Goal: Information Seeking & Learning: Learn about a topic

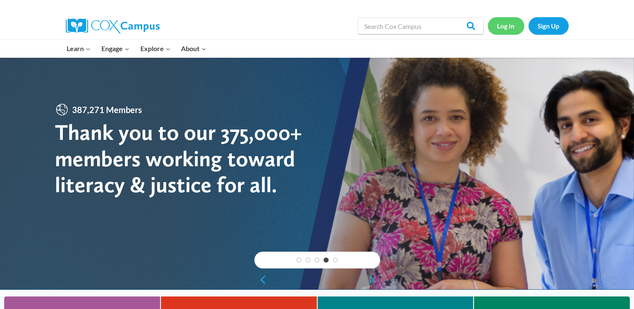
click at [506, 28] on link "Log In" at bounding box center [506, 25] width 36 height 17
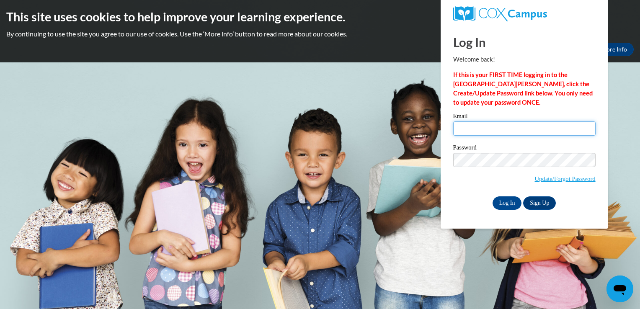
click at [493, 128] on input "Email" at bounding box center [524, 128] width 142 height 14
type input "sdstevenlong@gmail.com"
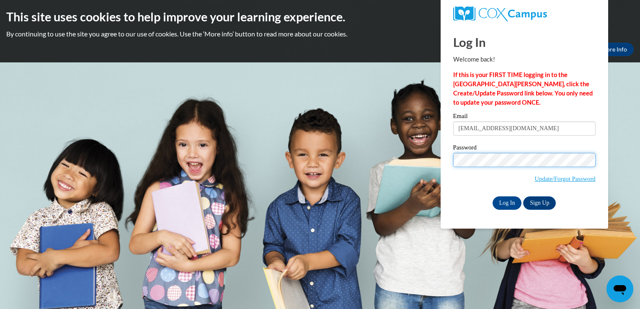
click at [493, 196] on input "Log In" at bounding box center [507, 202] width 29 height 13
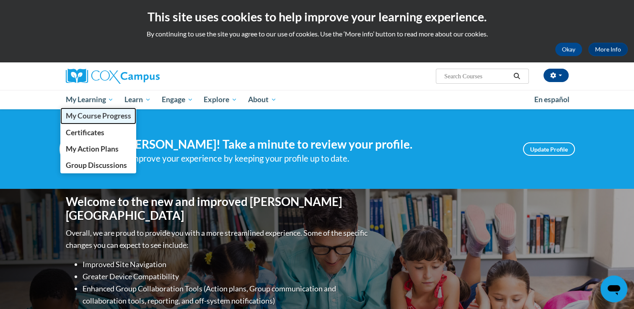
click at [94, 121] on link "My Course Progress" at bounding box center [98, 116] width 76 height 16
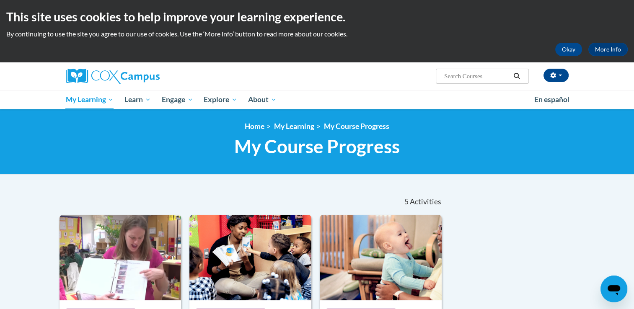
click at [194, 188] on div at bounding box center [317, 188] width 528 height 0
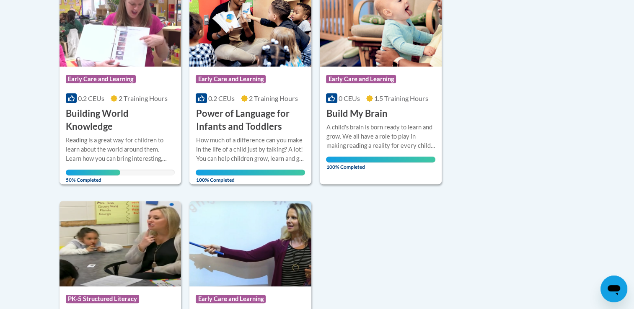
scroll to position [235, 0]
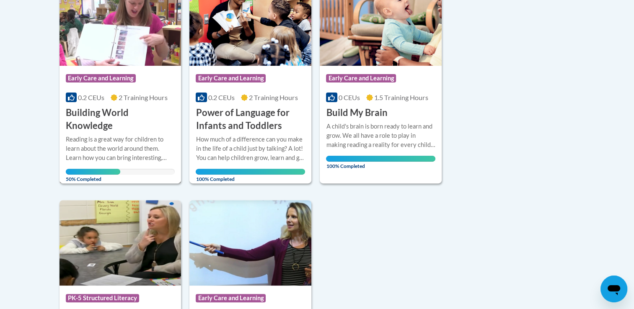
click at [92, 127] on h3 "Building World Knowledge" at bounding box center [120, 119] width 109 height 26
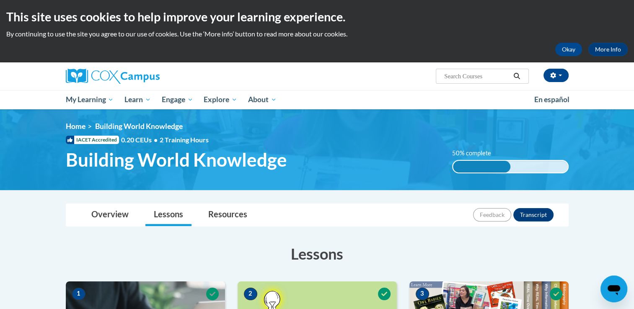
click at [318, 128] on ol "Home Building World Knowledge" at bounding box center [317, 126] width 503 height 9
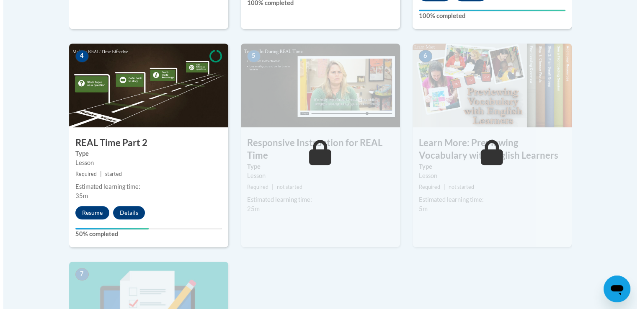
scroll to position [486, 0]
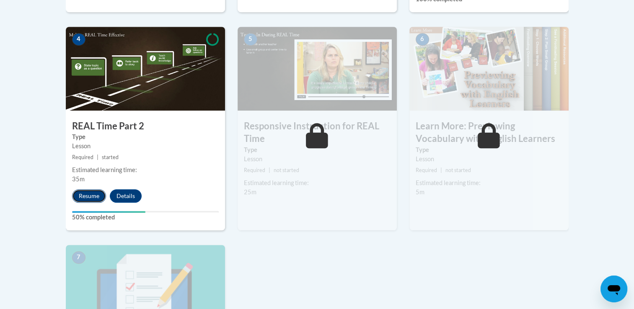
click at [93, 191] on button "Resume" at bounding box center [89, 195] width 34 height 13
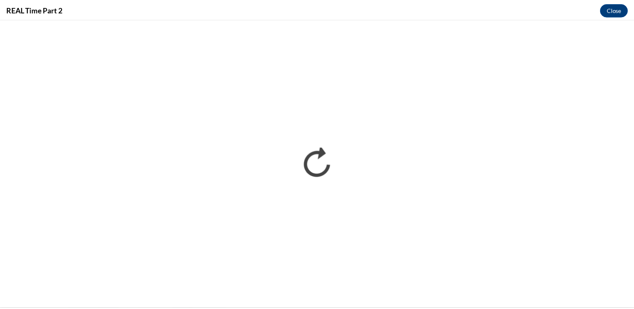
scroll to position [0, 0]
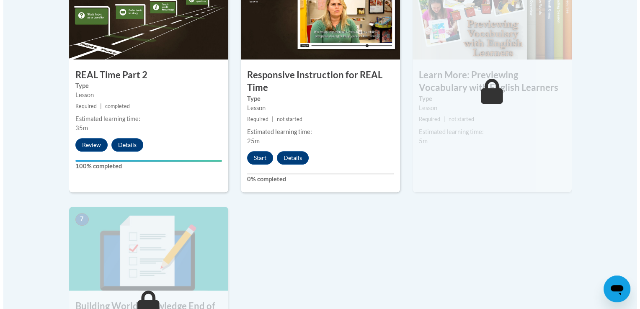
scroll to position [536, 0]
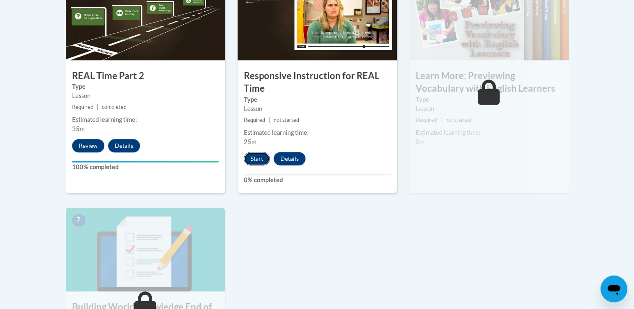
click at [254, 157] on button "Start" at bounding box center [257, 158] width 26 height 13
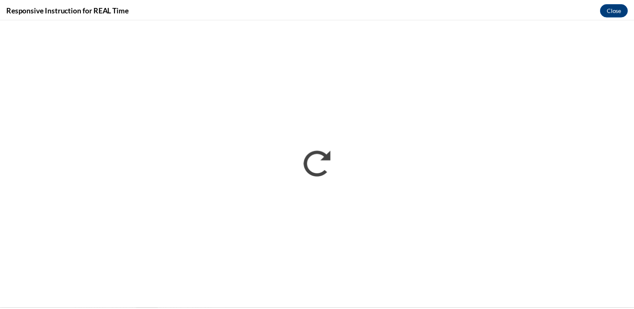
scroll to position [0, 0]
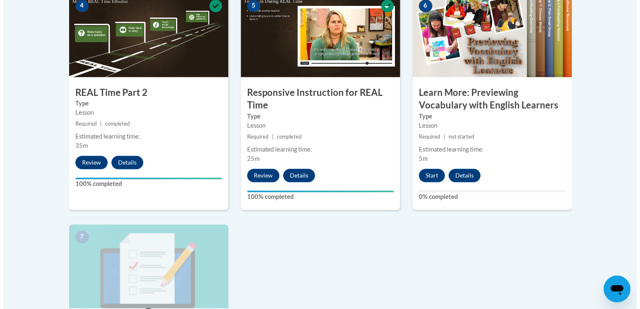
scroll to position [503, 0]
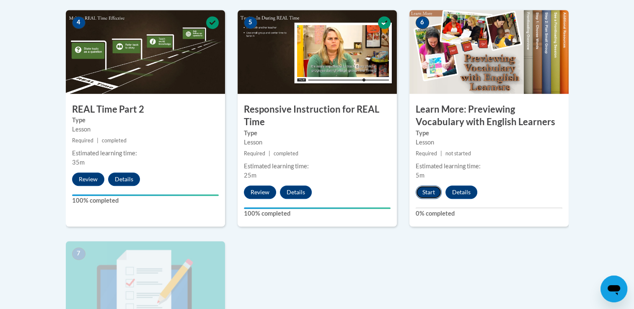
click at [434, 194] on button "Start" at bounding box center [429, 192] width 26 height 13
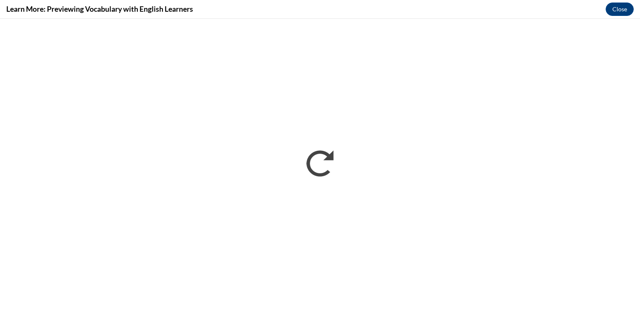
scroll to position [0, 0]
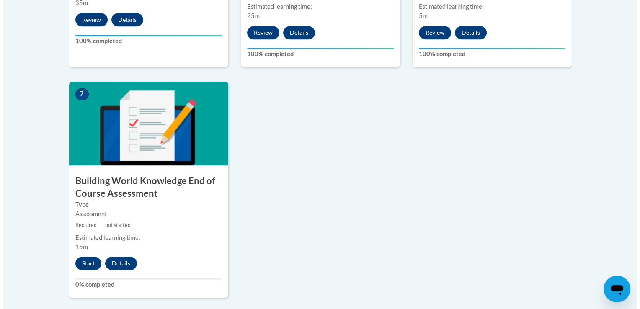
scroll to position [754, 0]
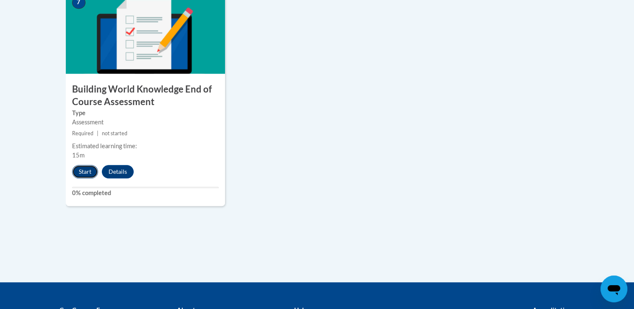
click at [82, 169] on button "Start" at bounding box center [85, 171] width 26 height 13
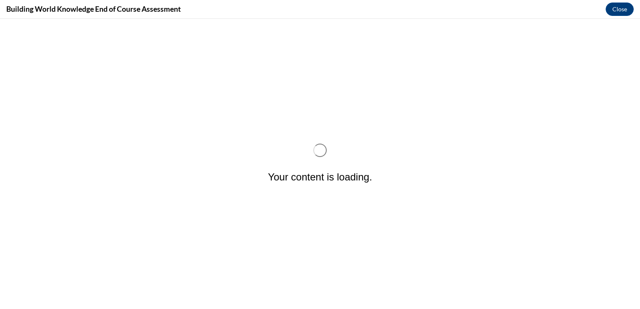
scroll to position [0, 0]
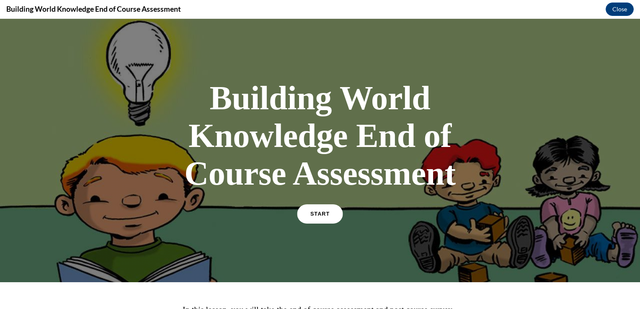
click at [309, 207] on link "START" at bounding box center [320, 213] width 46 height 19
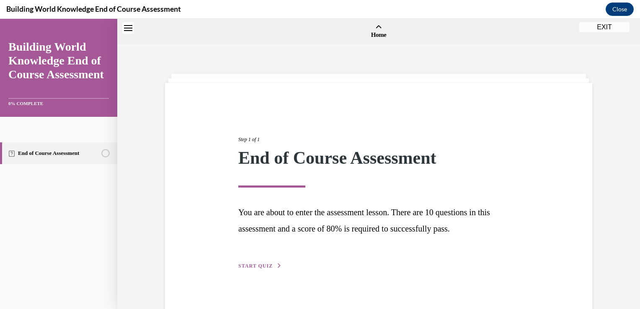
scroll to position [26, 0]
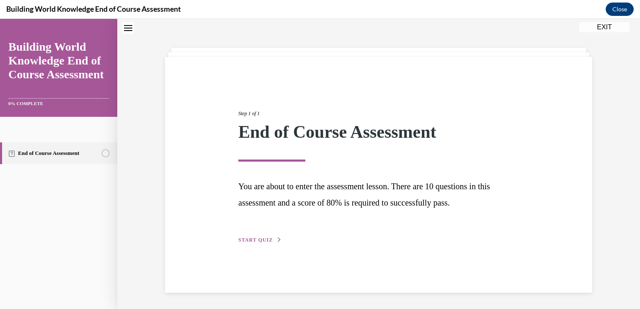
click at [253, 239] on span "START QUIZ" at bounding box center [255, 240] width 34 height 6
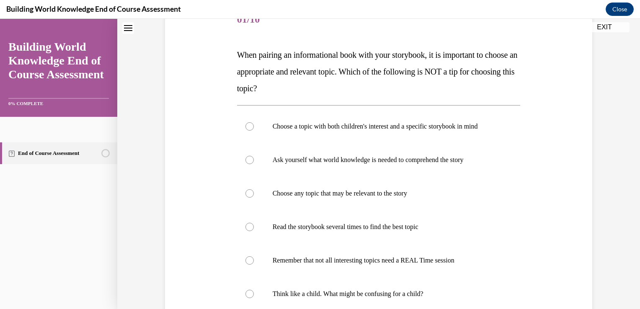
scroll to position [101, 0]
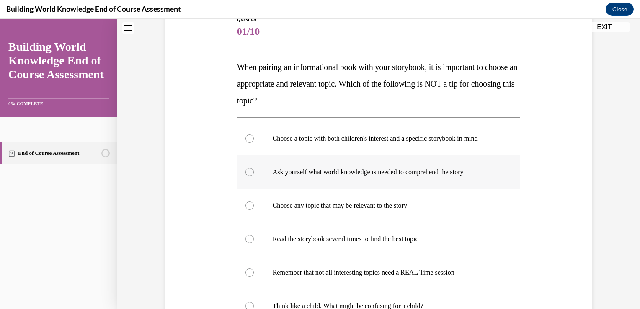
click at [315, 181] on label "Ask yourself what world knowledge is needed to comprehend the story" at bounding box center [379, 172] width 284 height 34
click at [254, 176] on input "Ask yourself what world knowledge is needed to comprehend the story" at bounding box center [249, 172] width 8 height 8
radio input "true"
click at [600, 241] on div "Question 01/10 When pairing an informational book with your storybook, it is im…" at bounding box center [378, 193] width 523 height 499
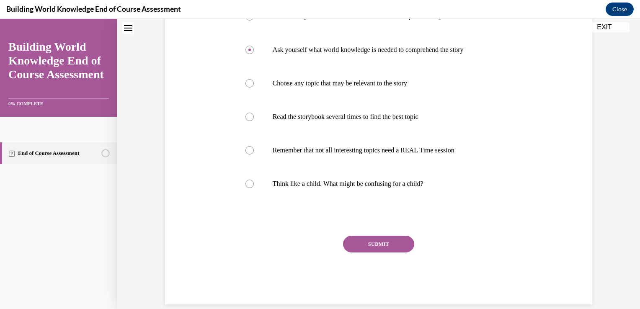
scroll to position [235, 0]
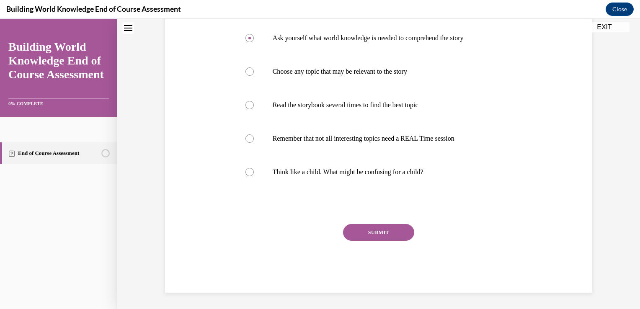
click at [364, 232] on button "SUBMIT" at bounding box center [378, 232] width 71 height 17
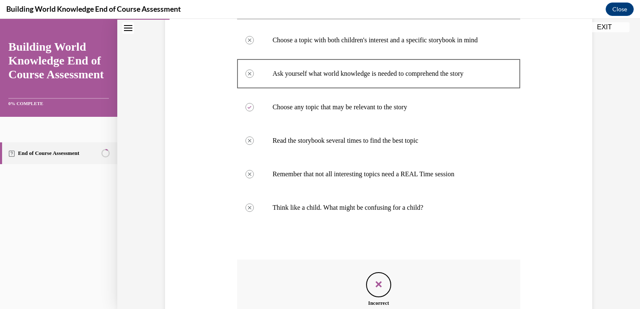
scroll to position [129, 0]
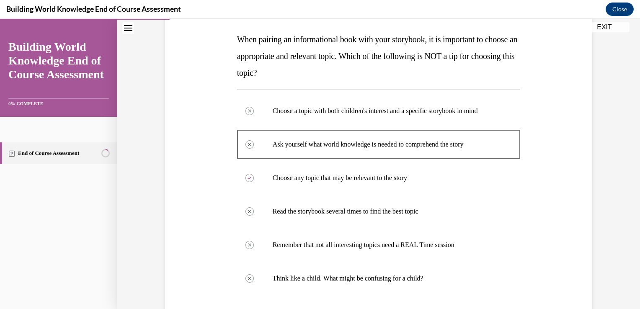
click at [596, 244] on div "Question 01/10 When pairing an informational book with your storybook, it is im…" at bounding box center [378, 205] width 523 height 577
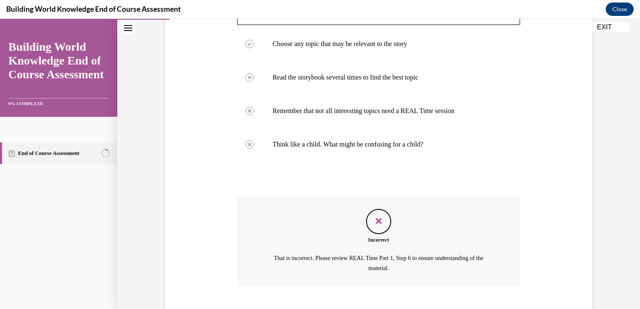
scroll to position [296, 0]
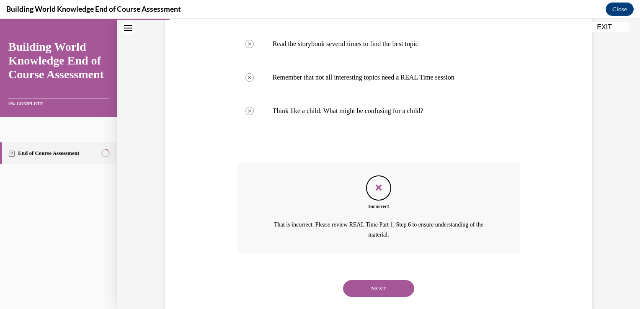
click at [375, 291] on button "NEXT" at bounding box center [378, 288] width 71 height 17
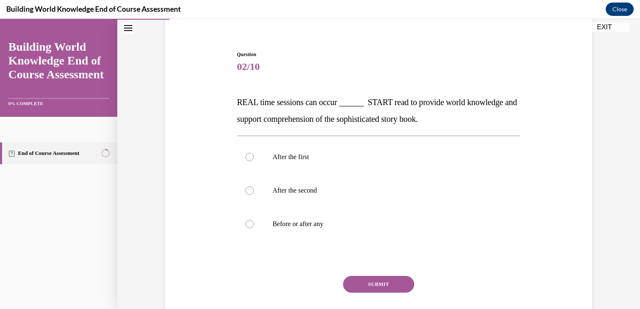
scroll to position [67, 0]
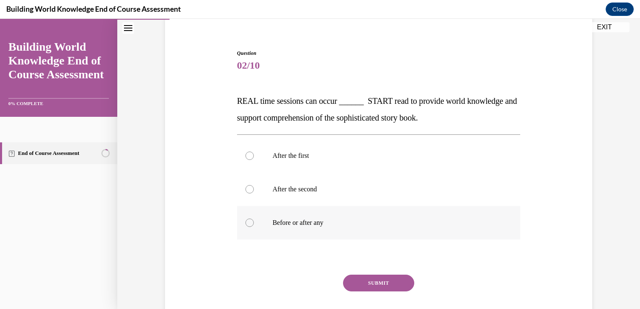
click at [248, 226] on div at bounding box center [249, 223] width 8 height 8
click at [248, 226] on input "Before or after any" at bounding box center [249, 223] width 8 height 8
radio input "true"
click at [392, 283] on button "SUBMIT" at bounding box center [378, 283] width 71 height 17
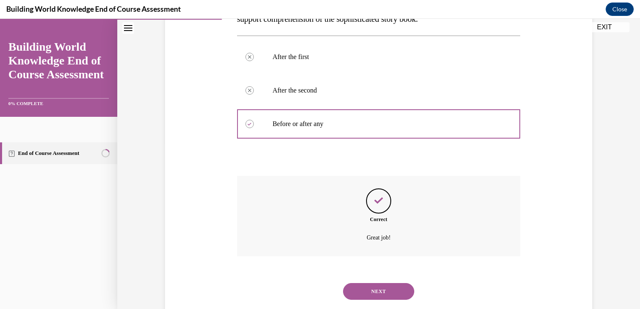
scroll to position [186, 0]
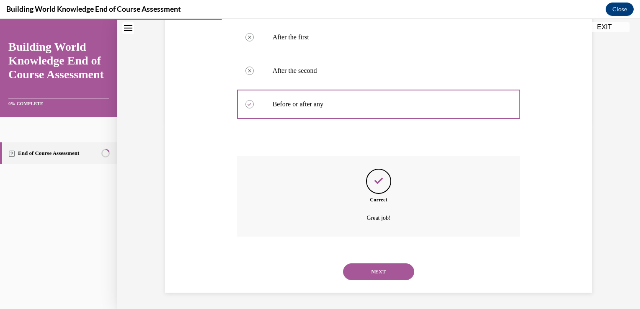
click at [386, 274] on button "NEXT" at bounding box center [378, 271] width 71 height 17
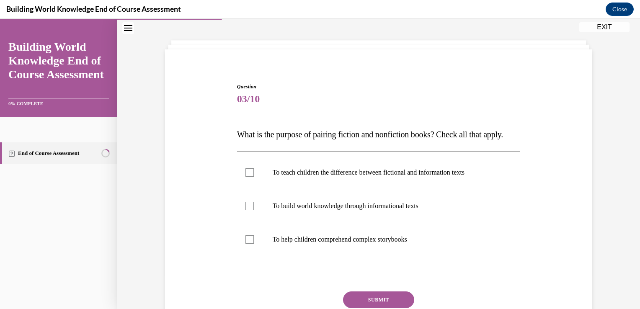
scroll to position [50, 0]
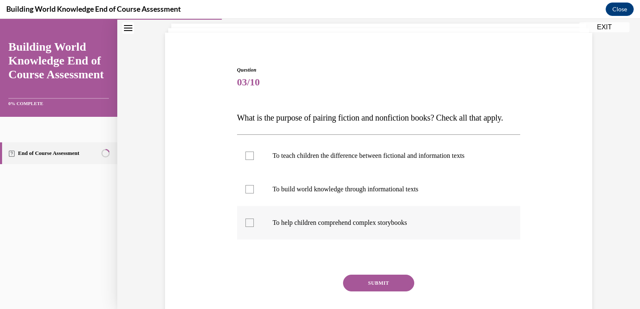
click at [248, 240] on label "To help children comprehend complex storybooks" at bounding box center [379, 223] width 284 height 34
click at [248, 227] on input "To help children comprehend complex storybooks" at bounding box center [249, 223] width 8 height 8
checkbox input "true"
click at [248, 206] on label "To build world knowledge through informational texts" at bounding box center [379, 190] width 284 height 34
click at [248, 194] on input "To build world knowledge through informational texts" at bounding box center [249, 189] width 8 height 8
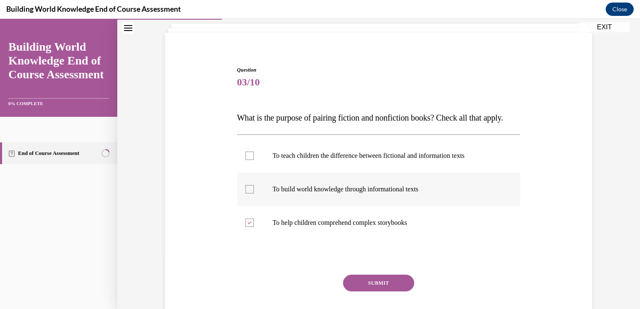
checkbox input "true"
click at [249, 160] on div at bounding box center [249, 156] width 8 height 8
click at [249, 160] on input "To teach children the difference between fictional and information texts" at bounding box center [249, 156] width 8 height 8
checkbox input "true"
click at [370, 292] on button "SUBMIT" at bounding box center [378, 283] width 71 height 17
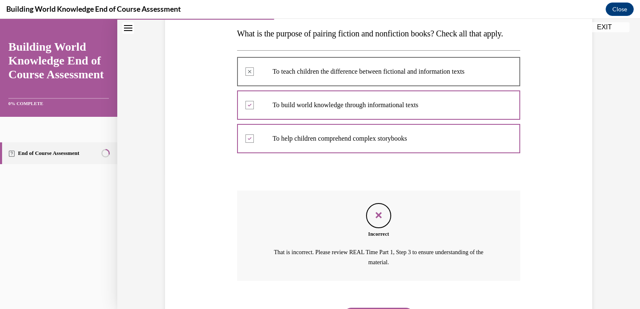
scroll to position [196, 0]
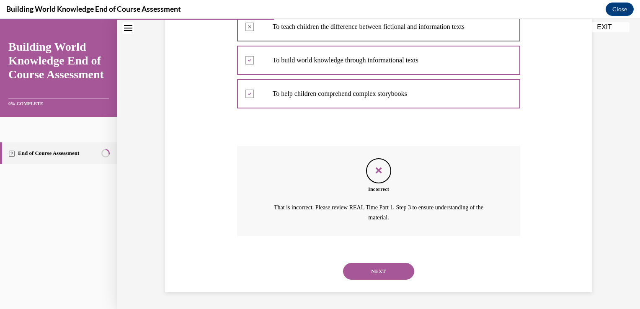
click at [373, 276] on button "NEXT" at bounding box center [378, 271] width 71 height 17
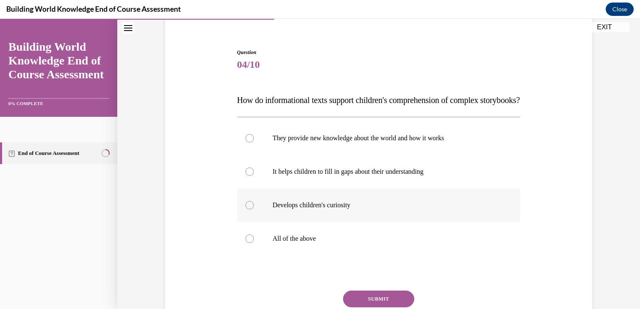
scroll to position [84, 0]
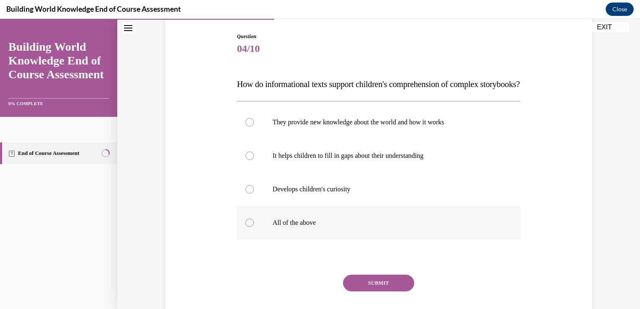
click at [273, 227] on p "All of the above" at bounding box center [386, 223] width 227 height 8
click at [254, 227] on input "All of the above" at bounding box center [249, 223] width 8 height 8
radio input "true"
click at [349, 292] on button "SUBMIT" at bounding box center [378, 283] width 71 height 17
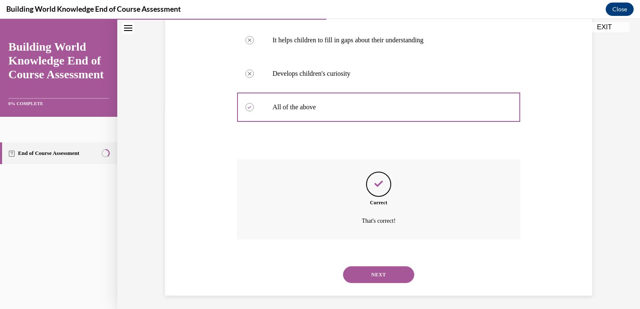
scroll to position [219, 0]
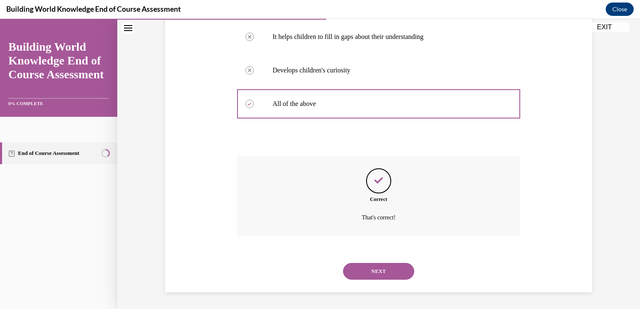
click at [361, 274] on button "NEXT" at bounding box center [378, 271] width 71 height 17
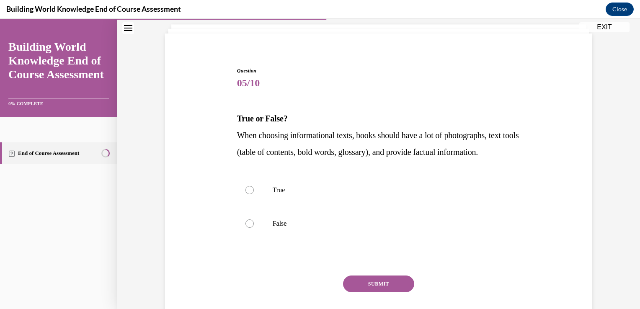
scroll to position [50, 0]
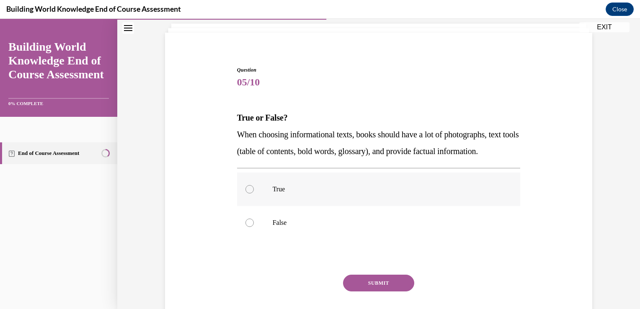
click at [243, 206] on label "True" at bounding box center [379, 190] width 284 height 34
click at [245, 194] on input "True" at bounding box center [249, 189] width 8 height 8
radio input "true"
click at [362, 292] on button "SUBMIT" at bounding box center [378, 283] width 71 height 17
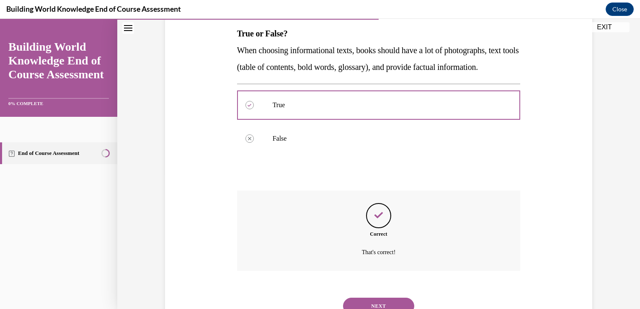
scroll to position [186, 0]
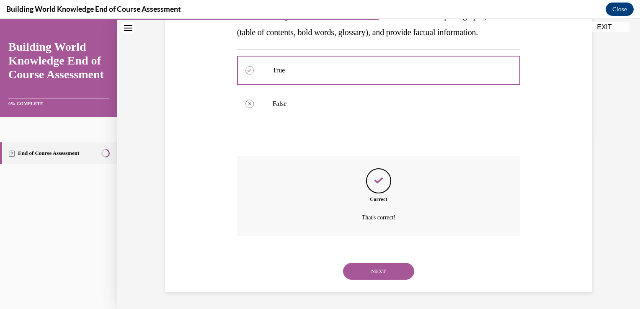
click at [364, 272] on button "NEXT" at bounding box center [378, 271] width 71 height 17
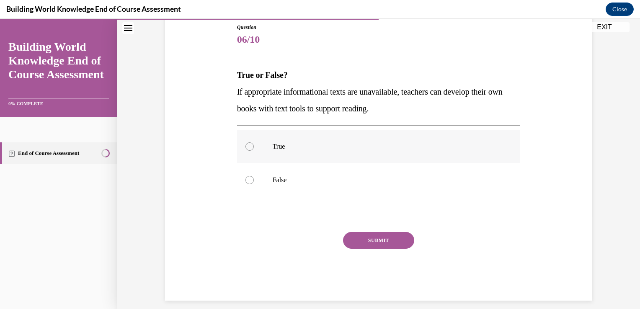
click at [282, 153] on label "True" at bounding box center [379, 147] width 284 height 34
click at [254, 151] on input "True" at bounding box center [249, 146] width 8 height 8
radio input "true"
click at [376, 242] on button "SUBMIT" at bounding box center [378, 240] width 71 height 17
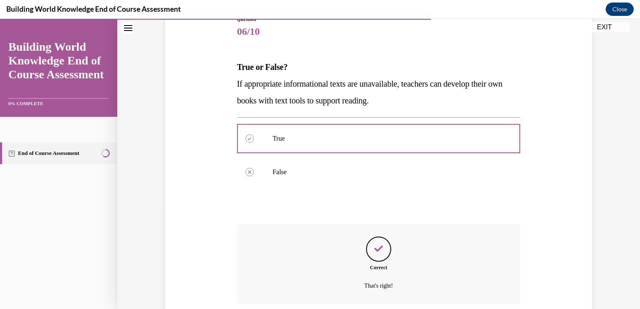
scroll to position [169, 0]
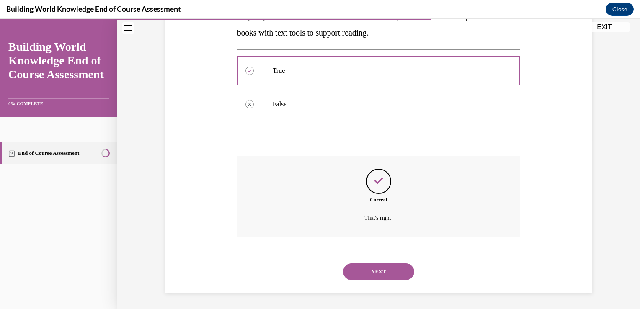
click at [377, 270] on button "NEXT" at bounding box center [378, 271] width 71 height 17
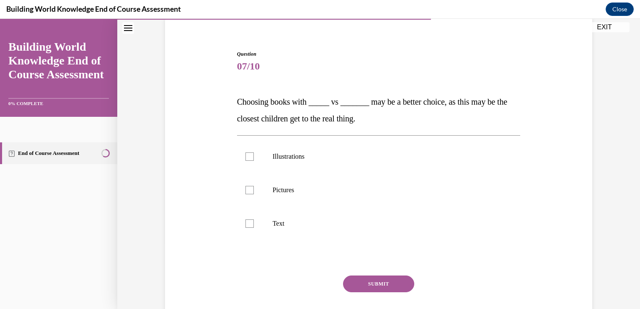
scroll to position [67, 0]
click at [282, 164] on label "Illustrations" at bounding box center [379, 156] width 284 height 34
click at [254, 160] on input "Illustrations" at bounding box center [249, 156] width 8 height 8
checkbox input "true"
click at [276, 192] on p "Pictures" at bounding box center [386, 189] width 227 height 8
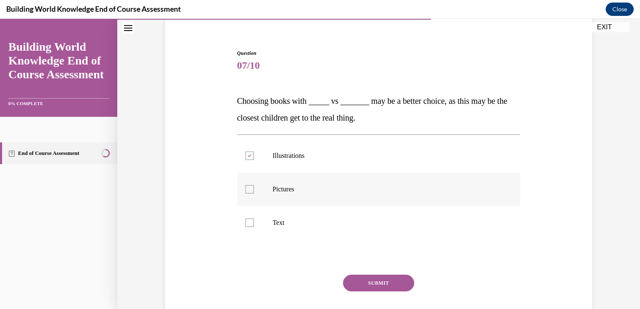
click at [254, 192] on input "Pictures" at bounding box center [249, 189] width 8 height 8
checkbox input "true"
click at [385, 278] on button "SUBMIT" at bounding box center [378, 283] width 71 height 17
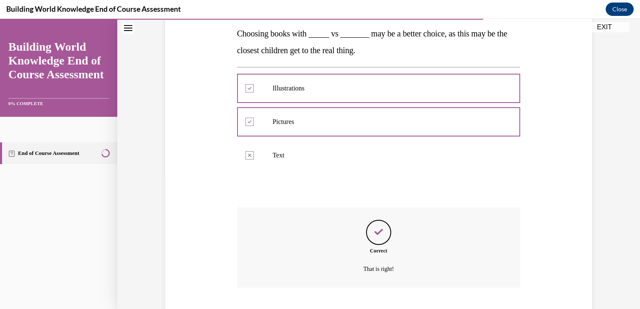
scroll to position [186, 0]
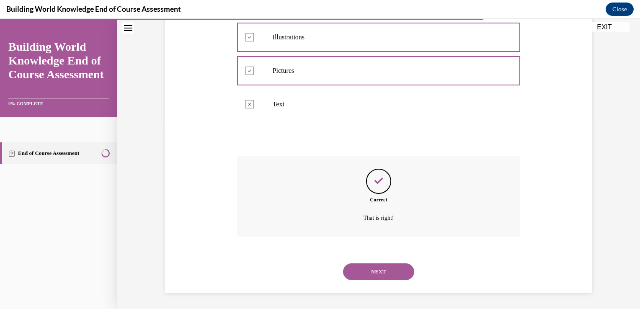
click at [384, 272] on button "NEXT" at bounding box center [378, 271] width 71 height 17
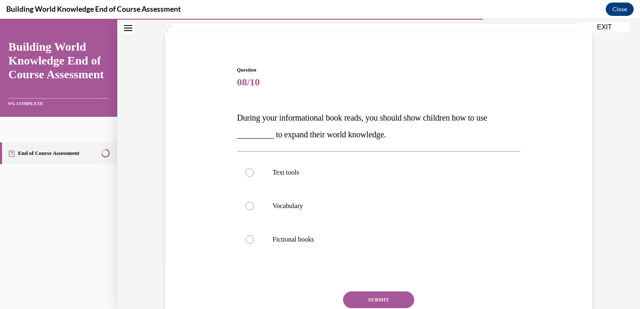
scroll to position [67, 0]
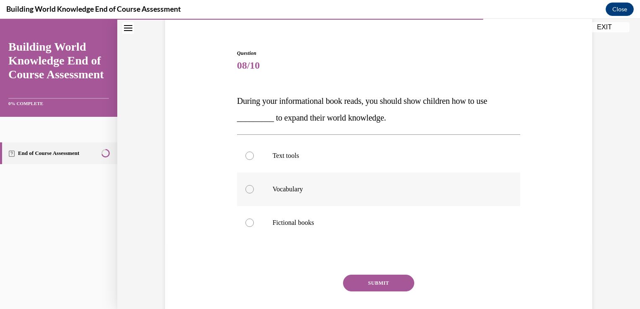
click at [265, 197] on label "Vocabulary" at bounding box center [379, 190] width 284 height 34
click at [254, 194] on input "Vocabulary" at bounding box center [249, 189] width 8 height 8
radio input "true"
click at [374, 284] on button "SUBMIT" at bounding box center [378, 283] width 71 height 17
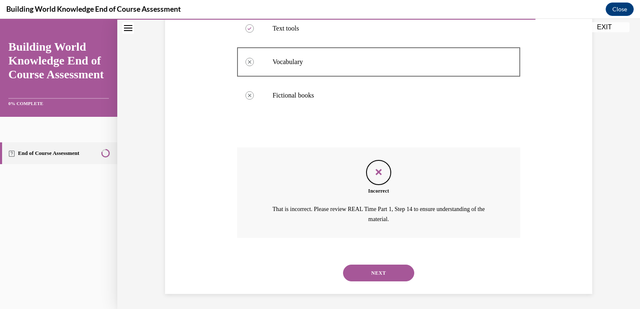
scroll to position [196, 0]
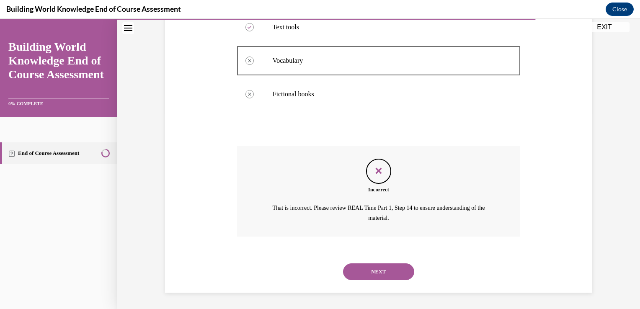
click at [374, 266] on button "NEXT" at bounding box center [378, 271] width 71 height 17
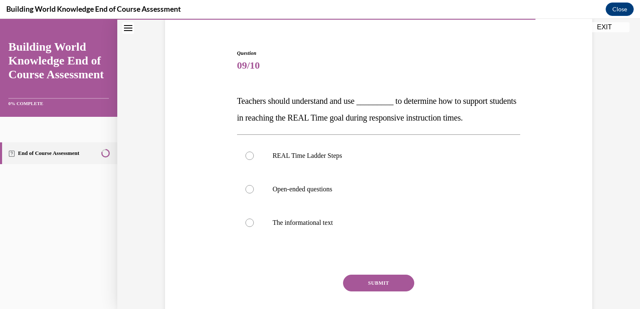
scroll to position [84, 0]
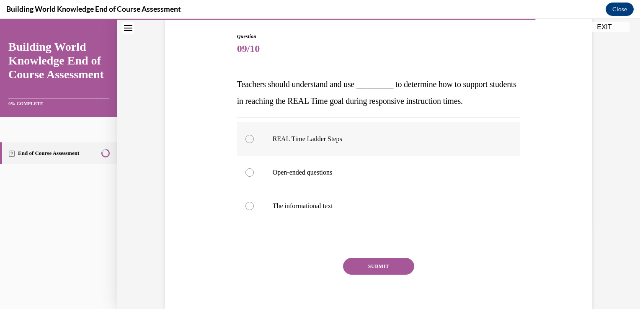
click at [287, 144] on label "REAL Time Ladder Steps" at bounding box center [379, 139] width 284 height 34
click at [254, 143] on input "REAL Time Ladder Steps" at bounding box center [249, 139] width 8 height 8
radio input "true"
click at [388, 264] on button "SUBMIT" at bounding box center [378, 266] width 71 height 17
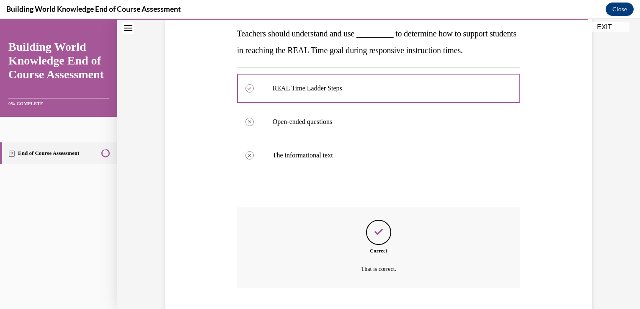
scroll to position [186, 0]
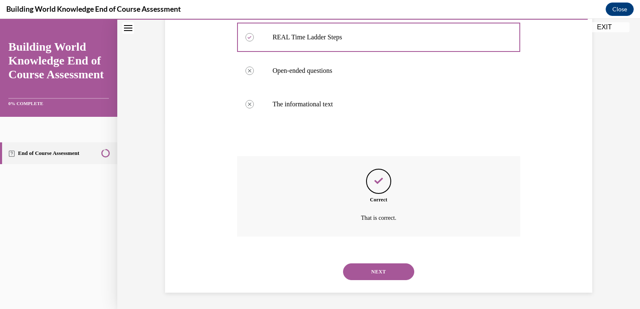
click at [386, 272] on button "NEXT" at bounding box center [378, 271] width 71 height 17
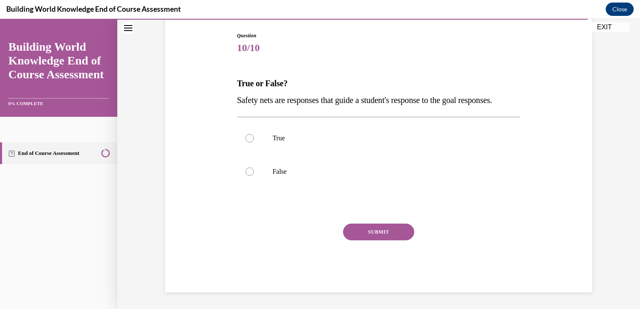
scroll to position [93, 0]
click at [264, 155] on label "True" at bounding box center [379, 138] width 284 height 34
click at [254, 142] on input "True" at bounding box center [249, 138] width 8 height 8
radio input "true"
click at [372, 236] on button "SUBMIT" at bounding box center [378, 232] width 71 height 17
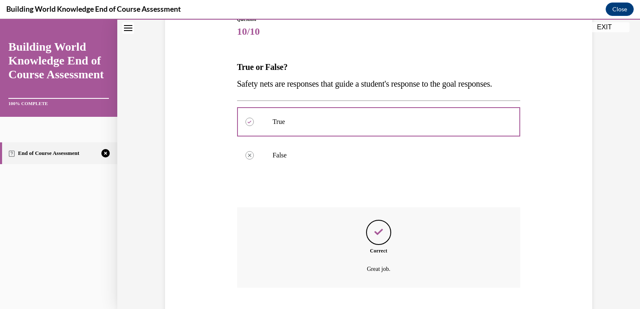
scroll to position [169, 0]
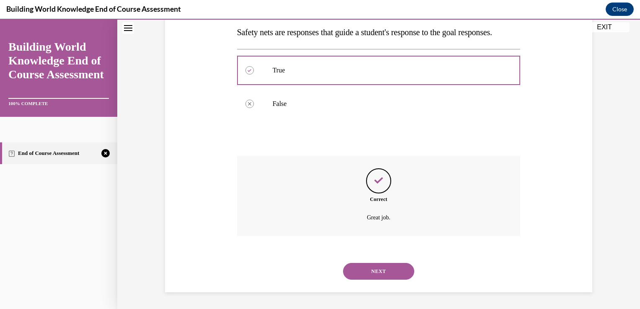
click at [377, 267] on button "NEXT" at bounding box center [378, 271] width 71 height 17
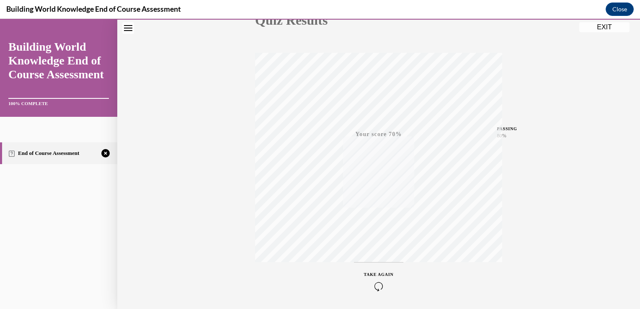
scroll to position [139, 0]
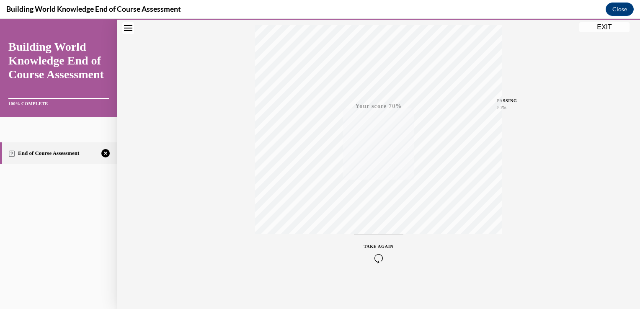
click at [377, 245] on span "TAKE AGAIN" at bounding box center [379, 246] width 30 height 5
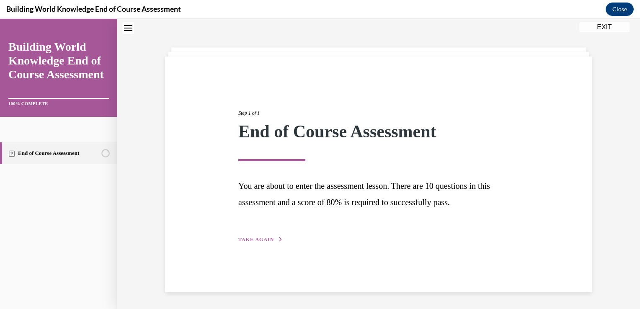
scroll to position [26, 0]
click at [261, 243] on button "TAKE AGAIN" at bounding box center [260, 240] width 45 height 8
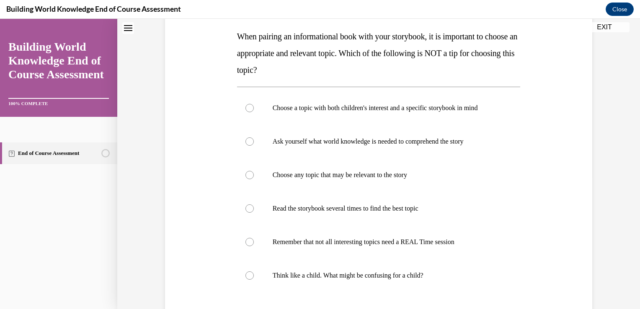
scroll to position [144, 0]
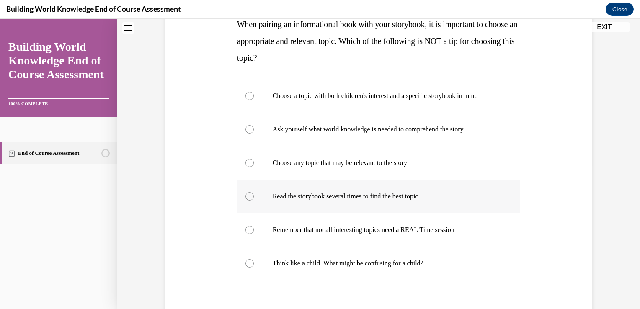
click at [289, 207] on label "Read the storybook several times to find the best topic" at bounding box center [379, 197] width 284 height 34
click at [254, 201] on input "Read the storybook several times to find the best topic" at bounding box center [249, 196] width 8 height 8
radio input "true"
click at [344, 231] on p "Remember that not all interesting topics need a REAL Time session" at bounding box center [386, 230] width 227 height 8
click at [254, 231] on input "Remember that not all interesting topics need a REAL Time session" at bounding box center [249, 230] width 8 height 8
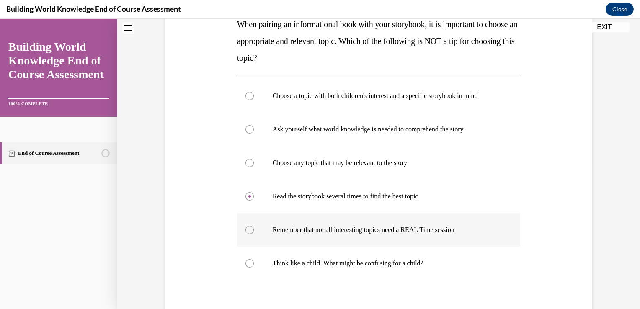
radio input "true"
click at [557, 254] on div "Question 01/10 When pairing an informational book with your storybook, it is im…" at bounding box center [378, 166] width 431 height 436
click at [612, 172] on div "Question 01/10 When pairing an informational book with your storybook, it is im…" at bounding box center [378, 151] width 523 height 499
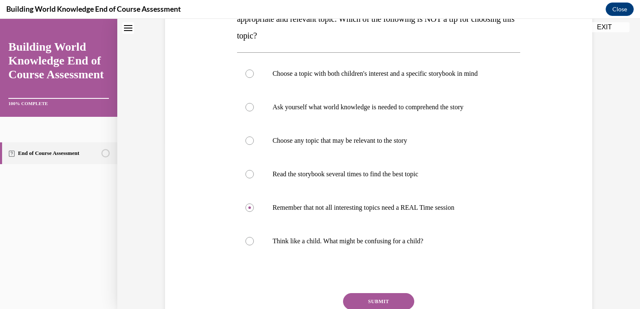
scroll to position [177, 0]
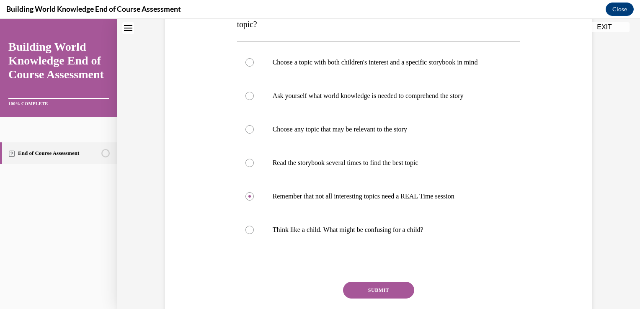
click at [381, 294] on button "SUBMIT" at bounding box center [378, 290] width 71 height 17
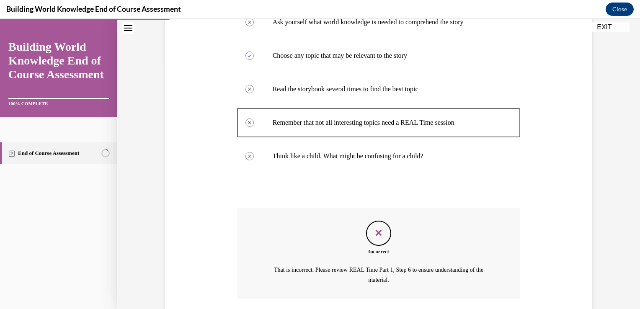
scroll to position [313, 0]
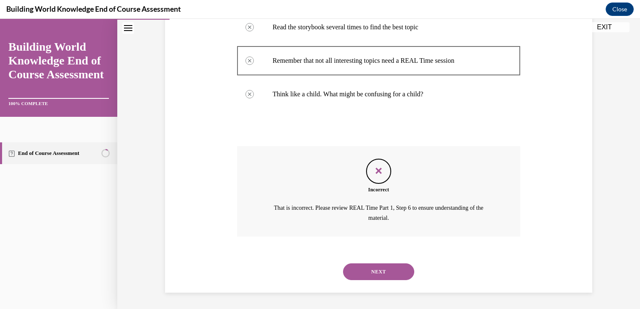
click at [370, 272] on button "NEXT" at bounding box center [378, 271] width 71 height 17
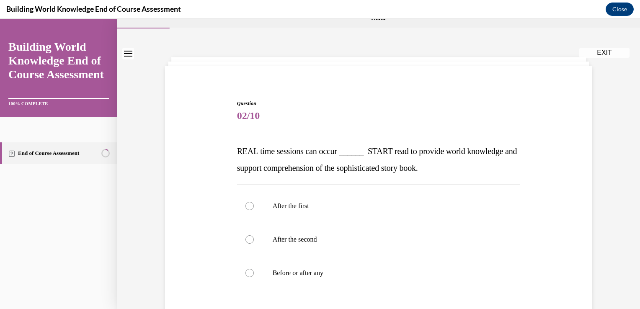
scroll to position [67, 0]
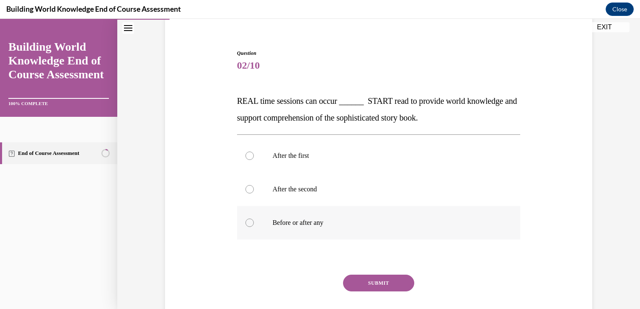
click at [277, 230] on label "Before or after any" at bounding box center [379, 223] width 284 height 34
click at [254, 227] on input "Before or after any" at bounding box center [249, 223] width 8 height 8
radio input "true"
click at [358, 283] on button "SUBMIT" at bounding box center [378, 283] width 71 height 17
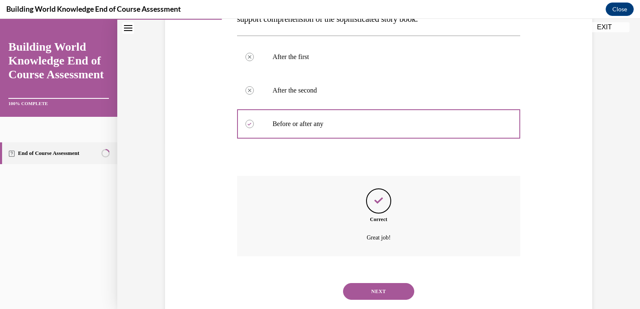
scroll to position [186, 0]
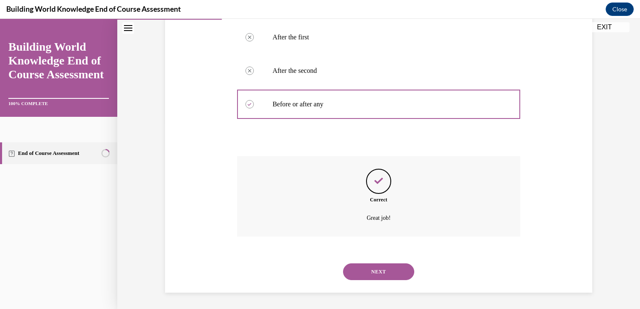
click at [372, 273] on button "NEXT" at bounding box center [378, 271] width 71 height 17
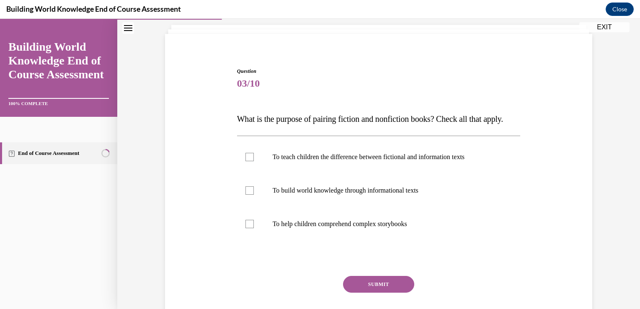
scroll to position [50, 0]
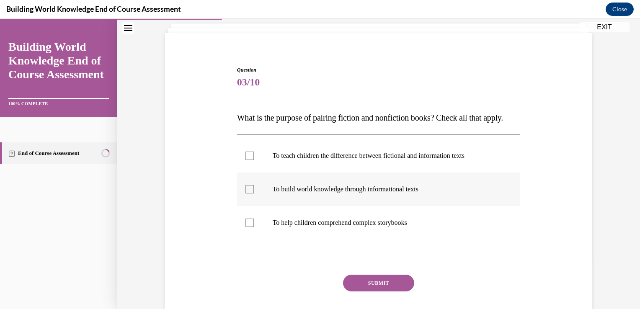
click at [247, 206] on label "To build world knowledge through informational texts" at bounding box center [379, 190] width 284 height 34
click at [247, 194] on input "To build world knowledge through informational texts" at bounding box center [249, 189] width 8 height 8
checkbox input "true"
click at [256, 173] on label "To teach children the difference between fictional and information texts" at bounding box center [379, 156] width 284 height 34
click at [254, 160] on input "To teach children the difference between fictional and information texts" at bounding box center [249, 156] width 8 height 8
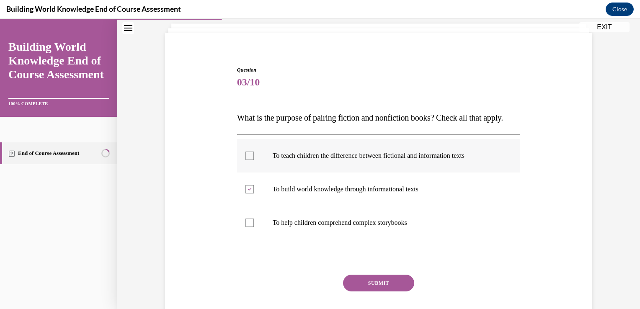
checkbox input "true"
click at [346, 292] on button "SUBMIT" at bounding box center [378, 283] width 71 height 17
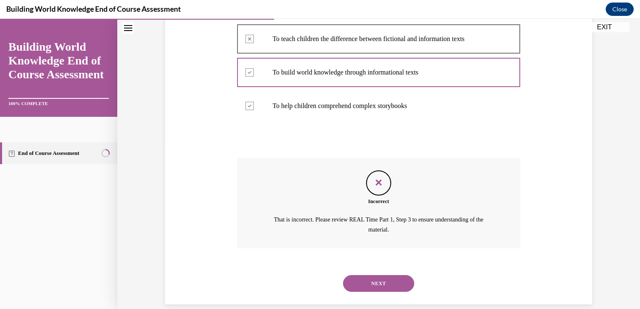
scroll to position [196, 0]
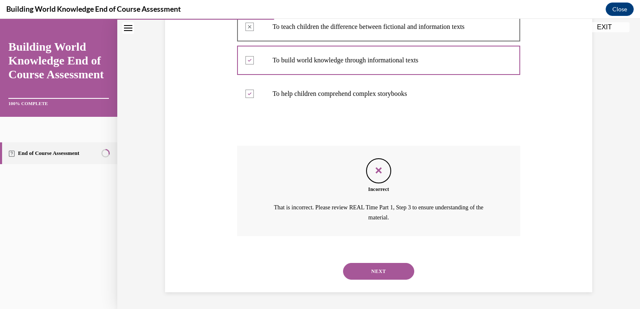
click at [360, 279] on button "NEXT" at bounding box center [378, 271] width 71 height 17
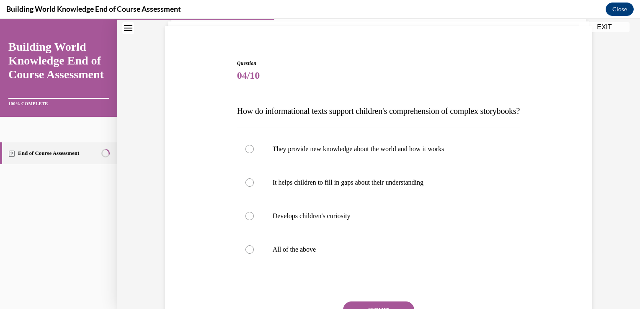
scroll to position [67, 0]
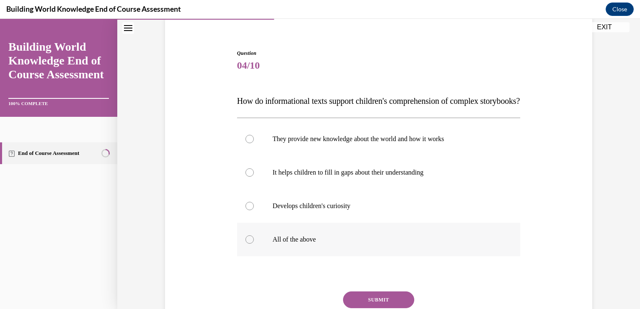
click at [267, 254] on label "All of the above" at bounding box center [379, 240] width 284 height 34
click at [254, 244] on input "All of the above" at bounding box center [249, 239] width 8 height 8
radio input "true"
click at [360, 308] on button "SUBMIT" at bounding box center [378, 300] width 71 height 17
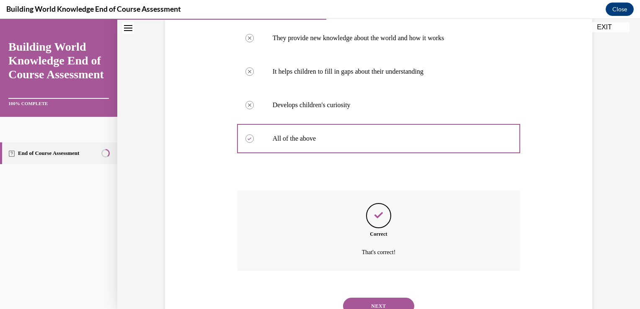
scroll to position [219, 0]
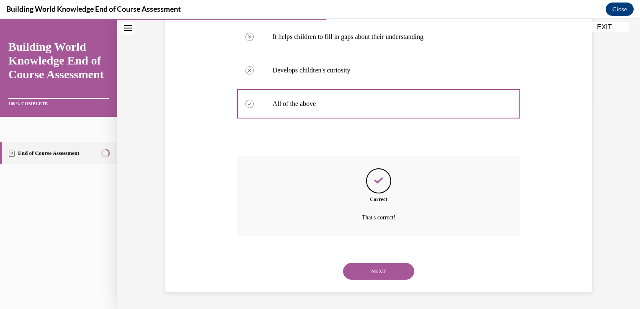
click at [381, 271] on button "NEXT" at bounding box center [378, 271] width 71 height 17
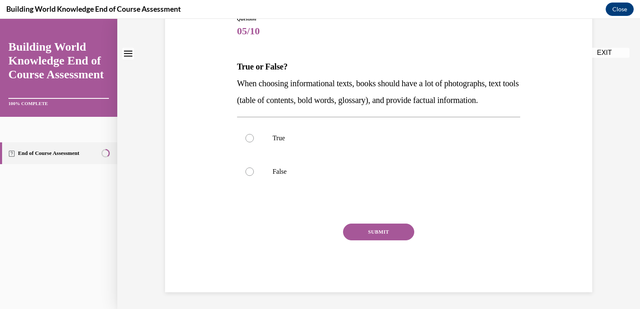
scroll to position [0, 0]
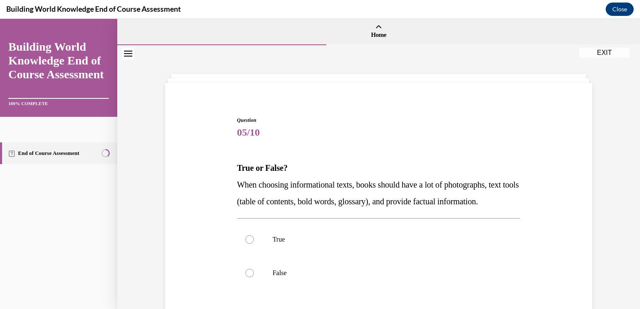
click at [381, 256] on label "True" at bounding box center [379, 240] width 284 height 34
click at [254, 244] on input "True" at bounding box center [249, 239] width 8 height 8
radio input "true"
click at [245, 269] on input "False" at bounding box center [249, 273] width 8 height 8
radio input "true"
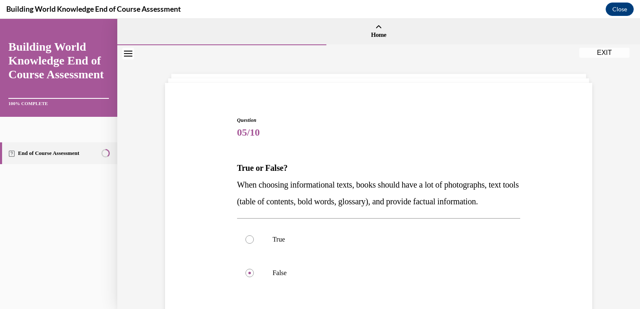
click at [245, 235] on input "True" at bounding box center [249, 239] width 8 height 8
radio input "true"
click at [245, 269] on input "False" at bounding box center [249, 273] width 8 height 8
radio input "true"
click at [245, 235] on input "True" at bounding box center [249, 239] width 8 height 8
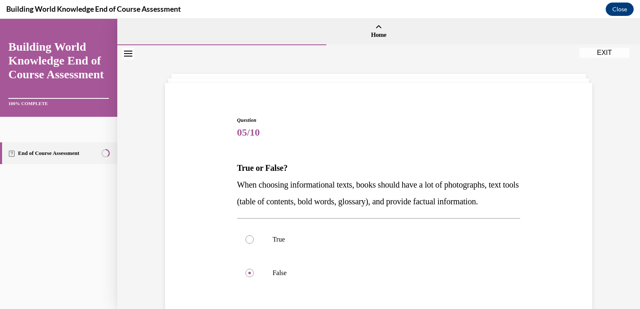
radio input "true"
click at [245, 269] on input "False" at bounding box center [249, 273] width 8 height 8
radio input "true"
click at [498, 250] on label "True" at bounding box center [379, 240] width 284 height 34
click at [254, 244] on input "True" at bounding box center [249, 239] width 8 height 8
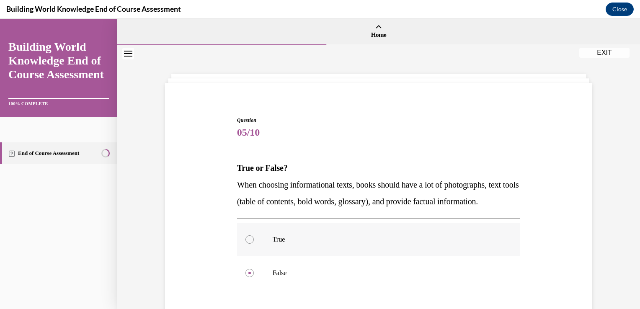
radio input "true"
click at [592, 244] on div "Question 05/10 True or False? When choosing informational texts, books should h…" at bounding box center [378, 227] width 523 height 365
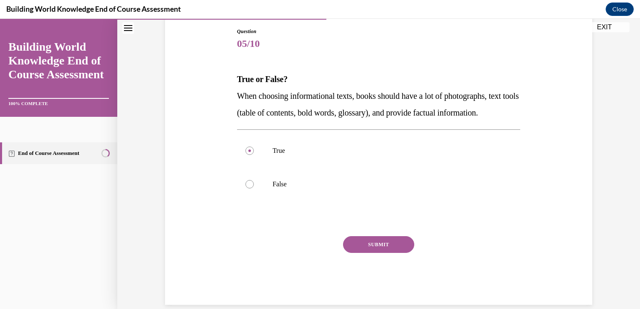
scroll to position [118, 0]
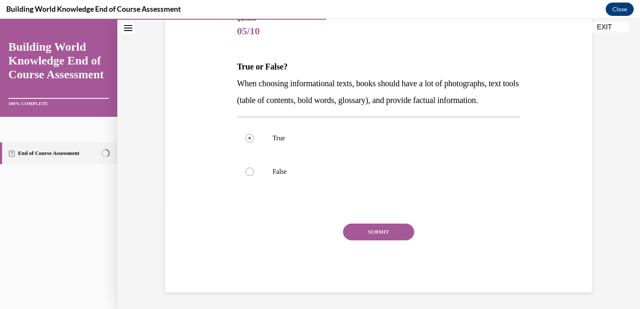
click at [351, 233] on button "SUBMIT" at bounding box center [378, 232] width 71 height 17
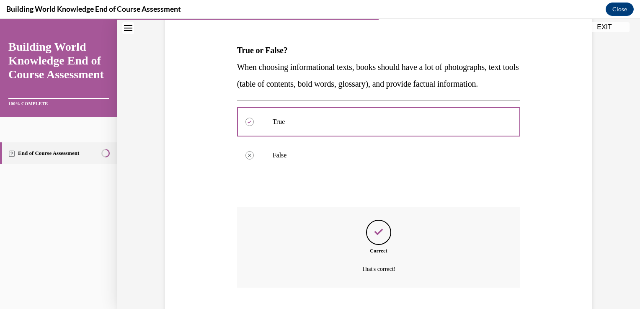
scroll to position [186, 0]
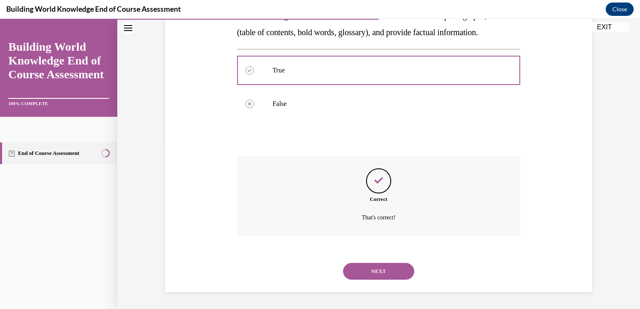
click at [362, 270] on button "NEXT" at bounding box center [378, 271] width 71 height 17
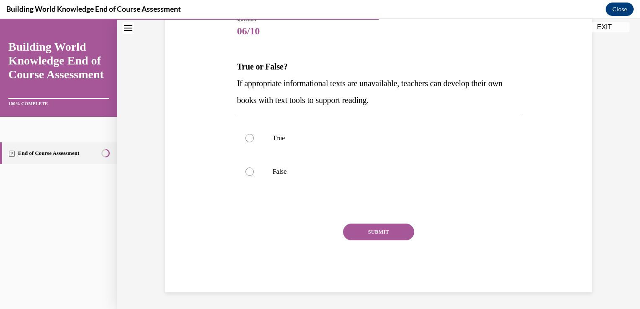
scroll to position [93, 0]
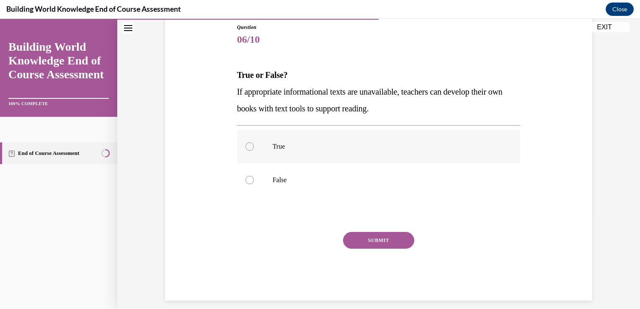
click at [303, 150] on p "True" at bounding box center [386, 146] width 227 height 8
click at [254, 150] on input "True" at bounding box center [249, 146] width 8 height 8
radio input "true"
click at [375, 240] on button "SUBMIT" at bounding box center [378, 240] width 71 height 17
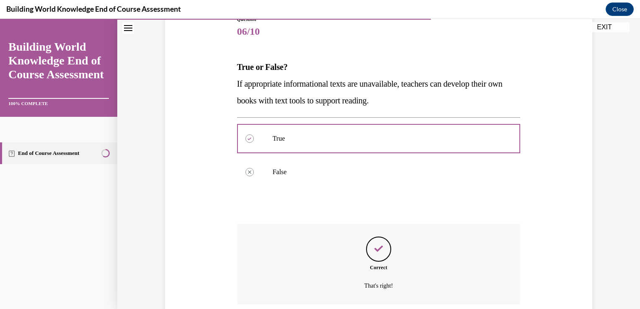
scroll to position [169, 0]
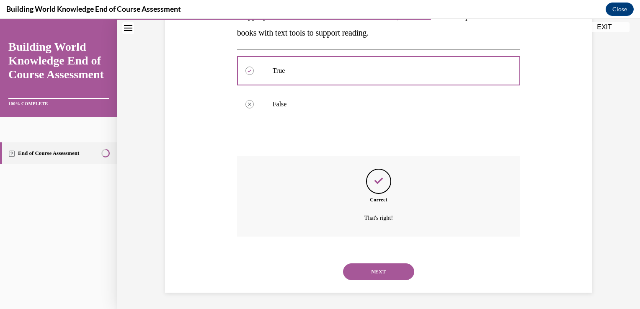
click at [372, 273] on button "NEXT" at bounding box center [378, 271] width 71 height 17
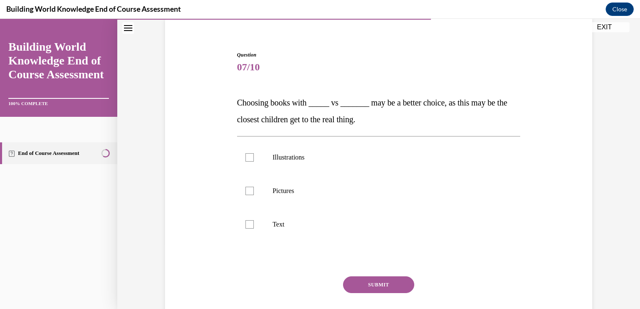
scroll to position [67, 0]
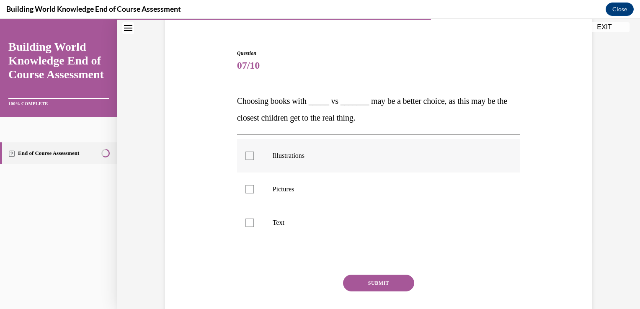
click at [278, 152] on p "Illustrations" at bounding box center [386, 156] width 227 height 8
click at [254, 152] on input "Illustrations" at bounding box center [249, 156] width 8 height 8
checkbox input "true"
click at [282, 195] on label "Pictures" at bounding box center [379, 190] width 284 height 34
click at [254, 194] on input "Pictures" at bounding box center [249, 189] width 8 height 8
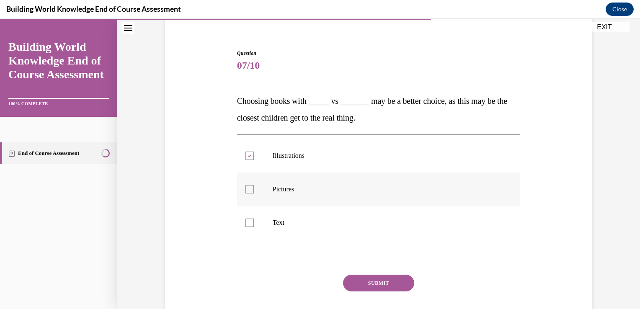
checkbox input "true"
click at [372, 279] on button "SUBMIT" at bounding box center [378, 283] width 71 height 17
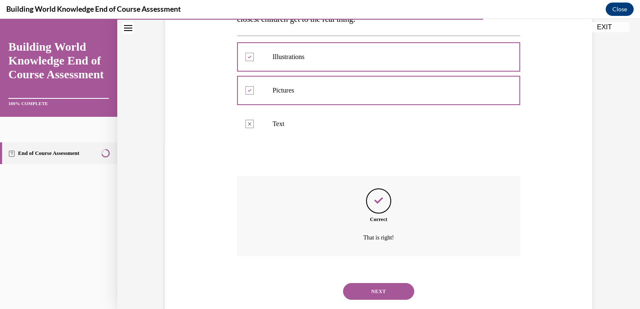
scroll to position [186, 0]
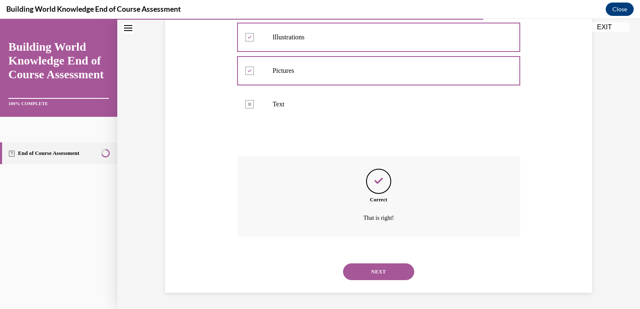
click at [371, 273] on button "NEXT" at bounding box center [378, 271] width 71 height 17
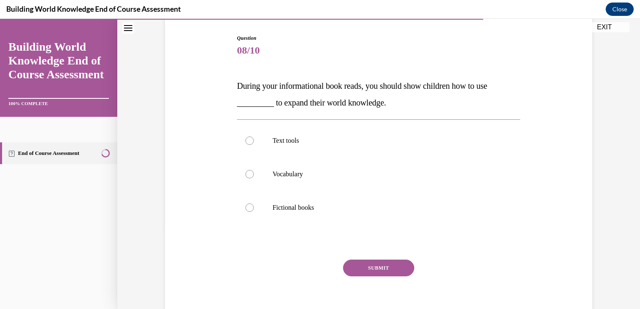
scroll to position [84, 0]
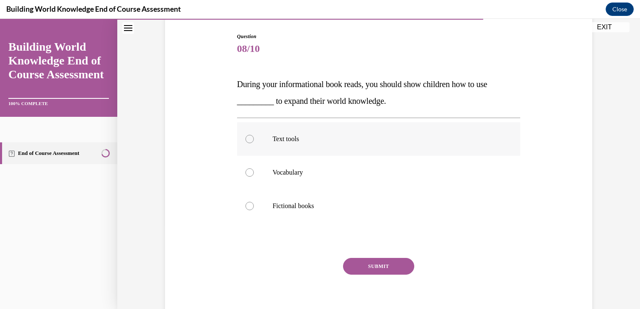
click at [271, 148] on label "Text tools" at bounding box center [379, 139] width 284 height 34
click at [254, 143] on input "Text tools" at bounding box center [249, 139] width 8 height 8
radio input "true"
click at [379, 264] on button "SUBMIT" at bounding box center [378, 266] width 71 height 17
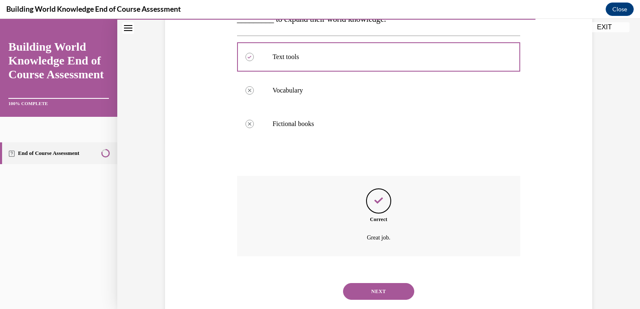
scroll to position [186, 0]
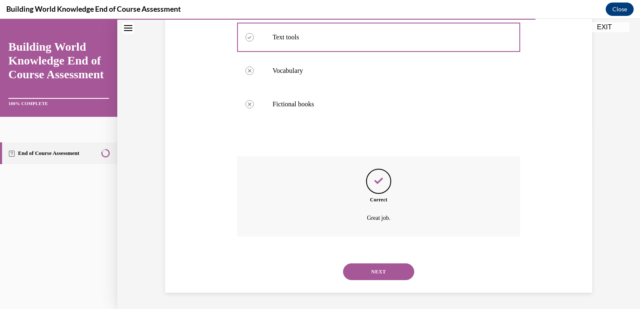
click at [379, 266] on button "NEXT" at bounding box center [378, 271] width 71 height 17
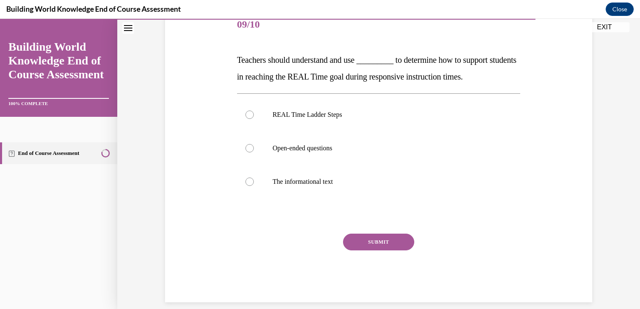
scroll to position [117, 0]
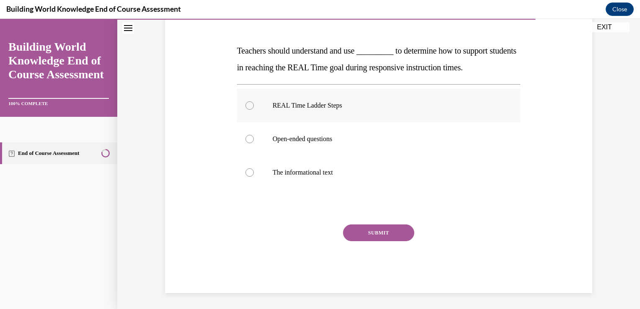
click at [287, 115] on label "REAL Time Ladder Steps" at bounding box center [379, 106] width 284 height 34
click at [254, 110] on input "REAL Time Ladder Steps" at bounding box center [249, 105] width 8 height 8
radio input "true"
click at [374, 234] on button "SUBMIT" at bounding box center [378, 233] width 71 height 17
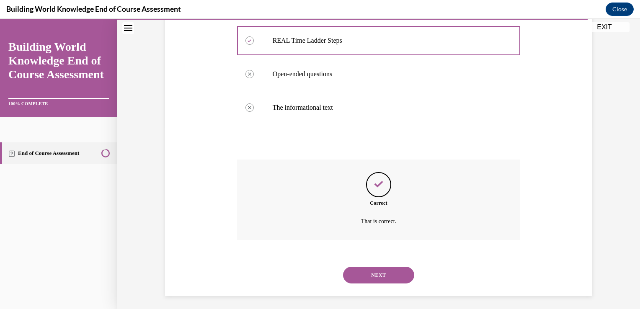
scroll to position [186, 0]
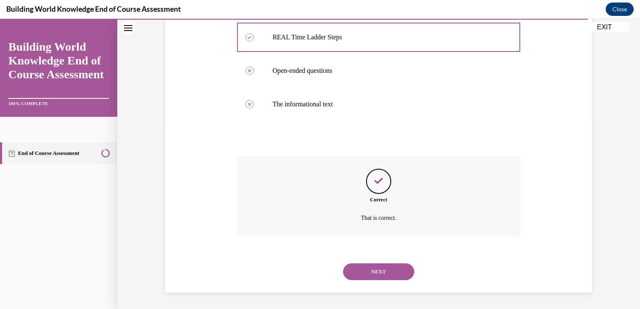
click at [381, 275] on button "NEXT" at bounding box center [378, 271] width 71 height 17
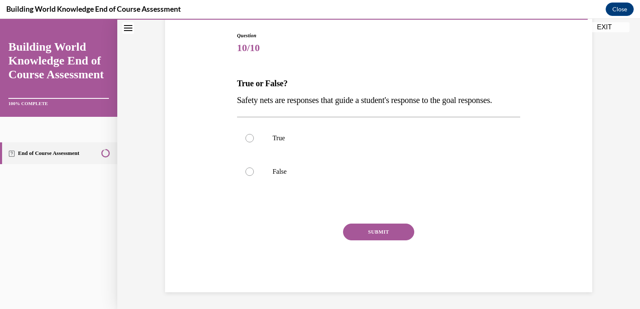
scroll to position [93, 0]
click at [304, 155] on label "True" at bounding box center [379, 138] width 284 height 34
click at [254, 142] on input "True" at bounding box center [249, 138] width 8 height 8
radio input "true"
click at [359, 237] on button "SUBMIT" at bounding box center [378, 232] width 71 height 17
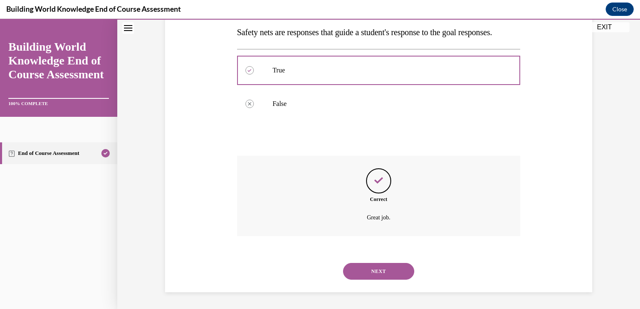
scroll to position [169, 0]
click at [370, 270] on button "NEXT" at bounding box center [378, 271] width 71 height 17
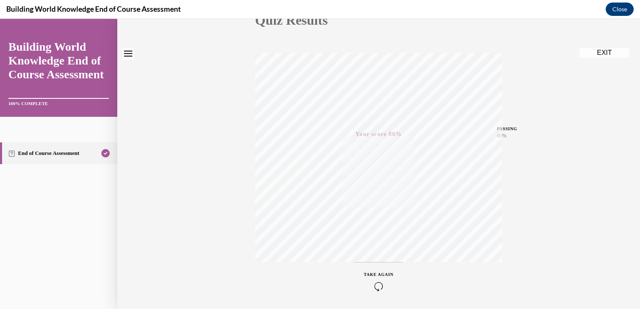
scroll to position [139, 0]
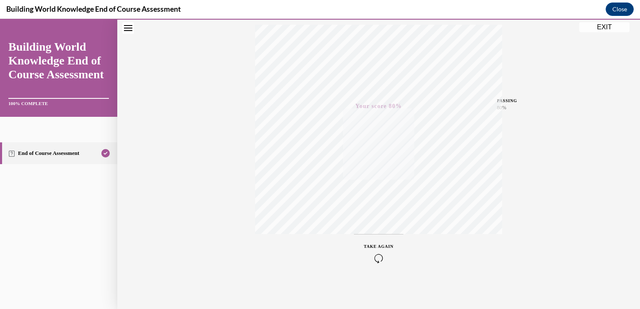
click at [603, 25] on button "EXIT" at bounding box center [604, 27] width 50 height 10
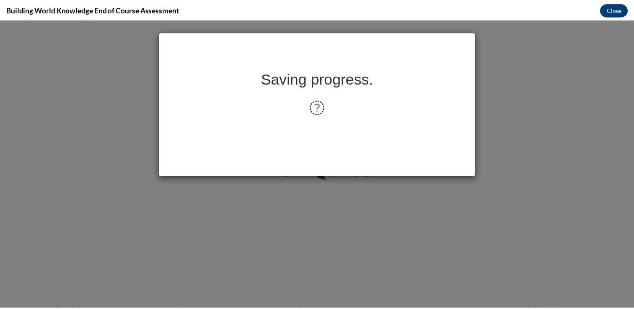
scroll to position [0, 0]
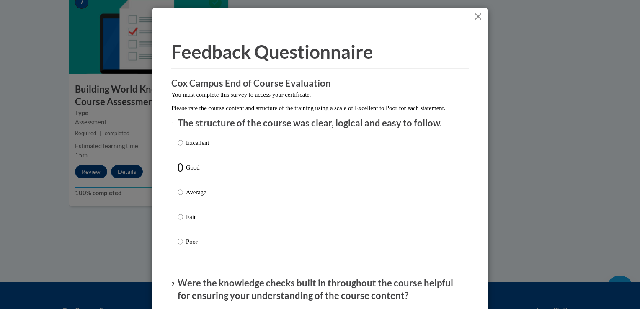
click at [178, 172] on input "Good" at bounding box center [180, 167] width 5 height 9
radio input "true"
click at [107, 194] on div "Feedback Questionnaire Rate Course Comments Cox Campus End of Course Evaluation…" at bounding box center [320, 154] width 640 height 309
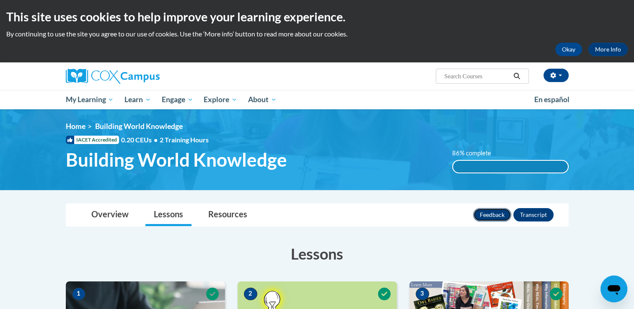
click at [488, 213] on button "Feedback" at bounding box center [492, 214] width 38 height 13
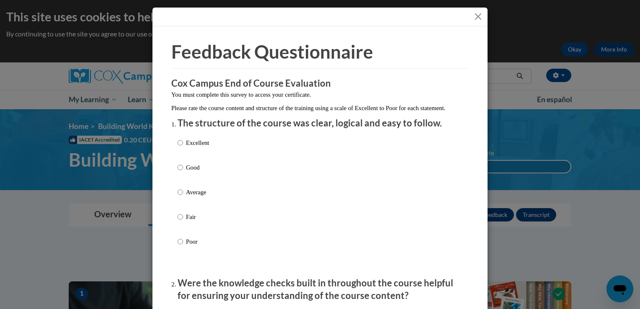
click at [186, 172] on p "Good" at bounding box center [197, 167] width 23 height 9
click at [183, 172] on input "Good" at bounding box center [180, 167] width 5 height 9
radio input "true"
click at [178, 188] on input "Average" at bounding box center [180, 192] width 5 height 9
radio input "true"
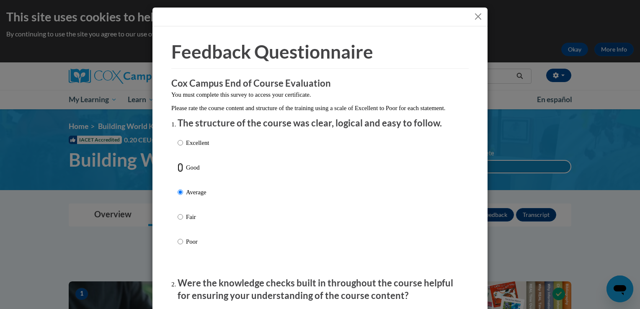
click at [178, 163] on input "Good" at bounding box center [180, 167] width 5 height 9
radio input "true"
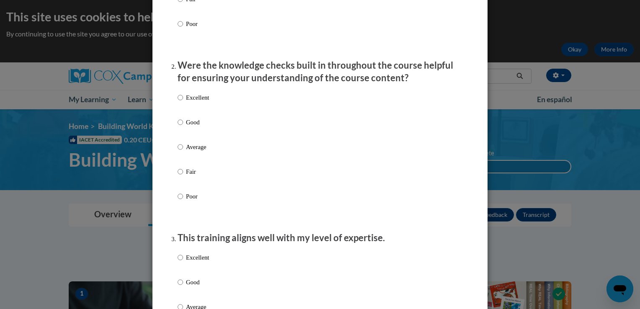
scroll to position [235, 0]
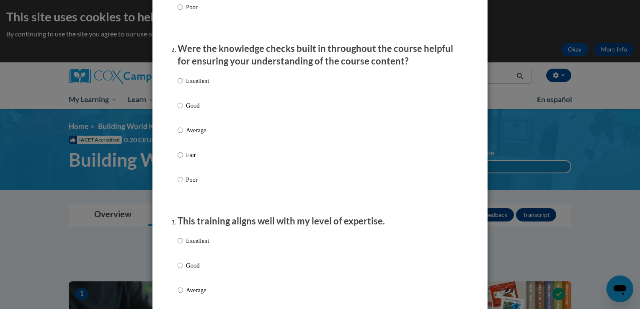
click at [188, 110] on p "Good" at bounding box center [197, 105] width 23 height 9
click at [183, 110] on input "Good" at bounding box center [180, 105] width 5 height 9
radio input "true"
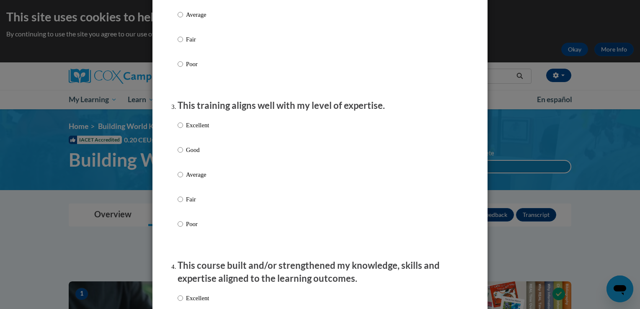
scroll to position [369, 0]
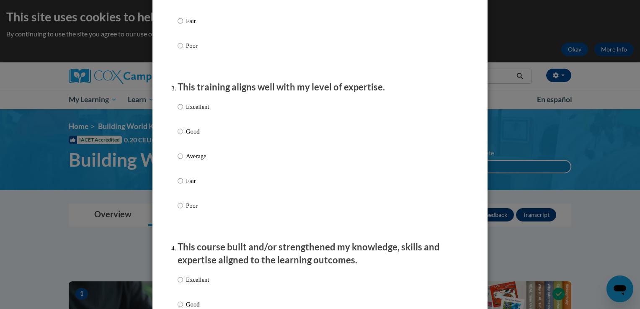
click at [180, 138] on label "Good" at bounding box center [193, 138] width 31 height 23
click at [180, 136] on input "Good" at bounding box center [180, 131] width 5 height 9
radio input "true"
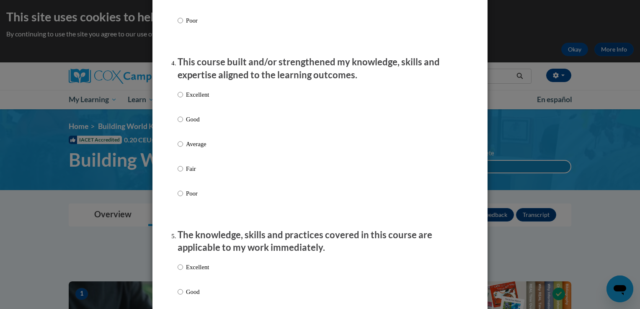
scroll to position [586, 0]
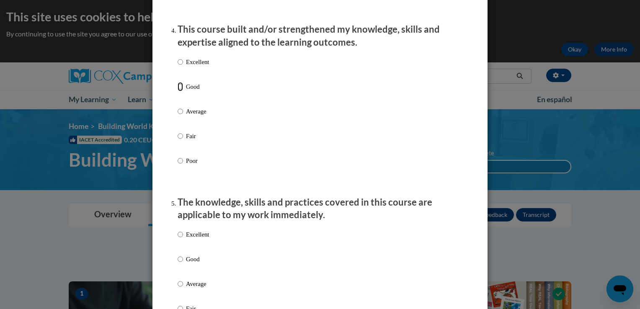
click at [179, 91] on input "Good" at bounding box center [180, 86] width 5 height 9
radio input "true"
click at [165, 91] on div "Feedback Questionnaire Rate Course Comments Cox Campus End of Course Evaluation…" at bounding box center [320, 303] width 310 height 1703
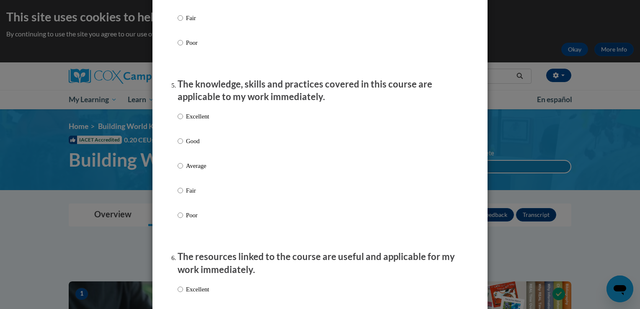
scroll to position [737, 0]
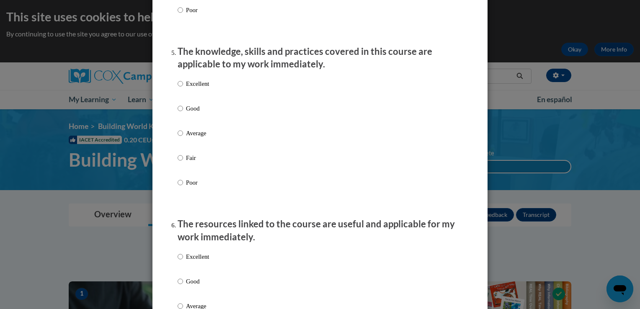
click at [187, 123] on label "Good" at bounding box center [193, 115] width 31 height 23
click at [183, 113] on input "Good" at bounding box center [180, 108] width 5 height 9
radio input "true"
click at [166, 120] on div "Feedback Questionnaire Rate Course Comments Cox Campus End of Course Evaluation…" at bounding box center [320, 153] width 310 height 1703
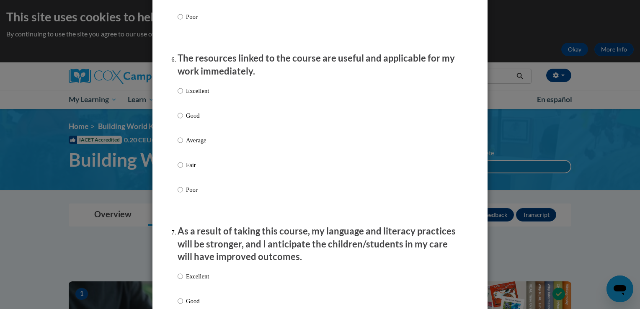
scroll to position [905, 0]
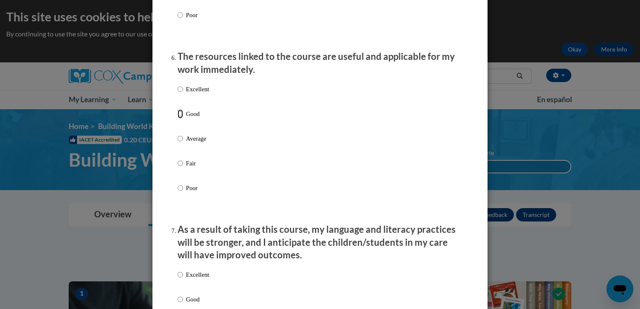
click at [178, 119] on input "Good" at bounding box center [180, 113] width 5 height 9
radio input "true"
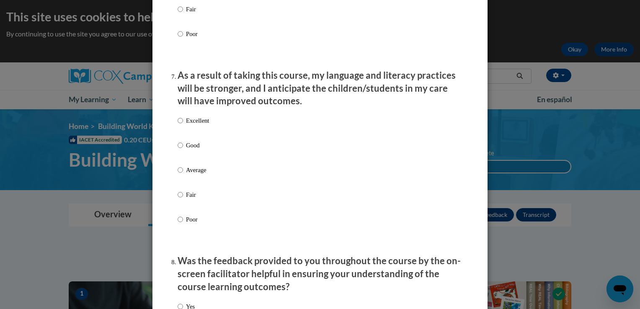
scroll to position [1072, 0]
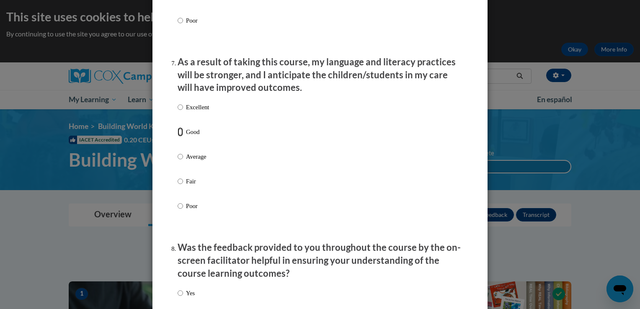
click at [178, 137] on input "Good" at bounding box center [180, 131] width 5 height 9
radio input "true"
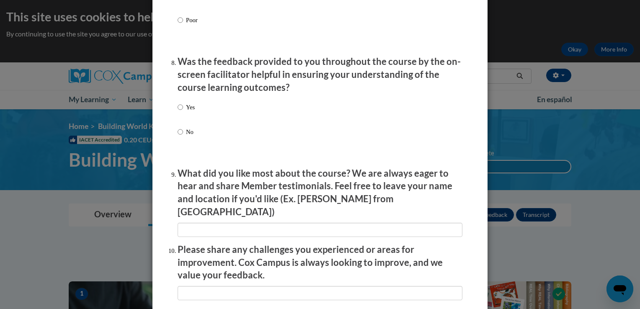
scroll to position [1290, 0]
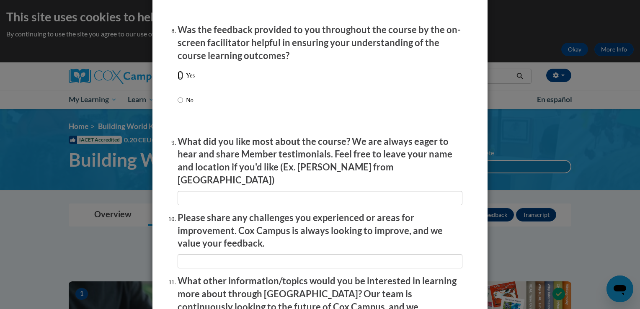
click at [178, 80] on input "Yes" at bounding box center [180, 75] width 5 height 9
radio input "true"
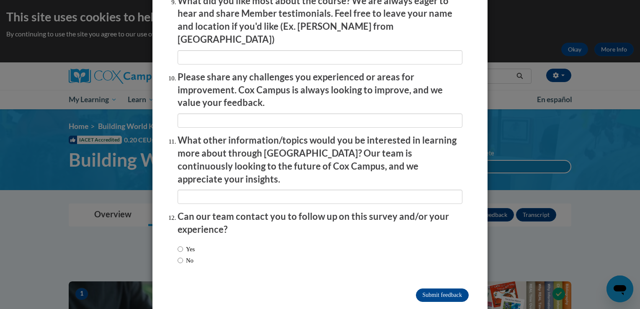
scroll to position [1435, 0]
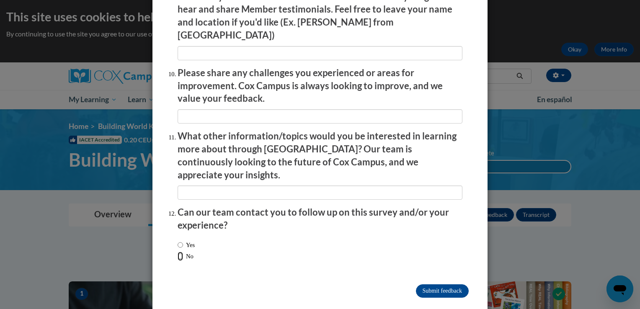
click at [178, 252] on input "No" at bounding box center [180, 256] width 5 height 9
radio input "true"
click at [434, 284] on input "Submit feedback" at bounding box center [442, 290] width 53 height 13
